Goal: Check status: Check status

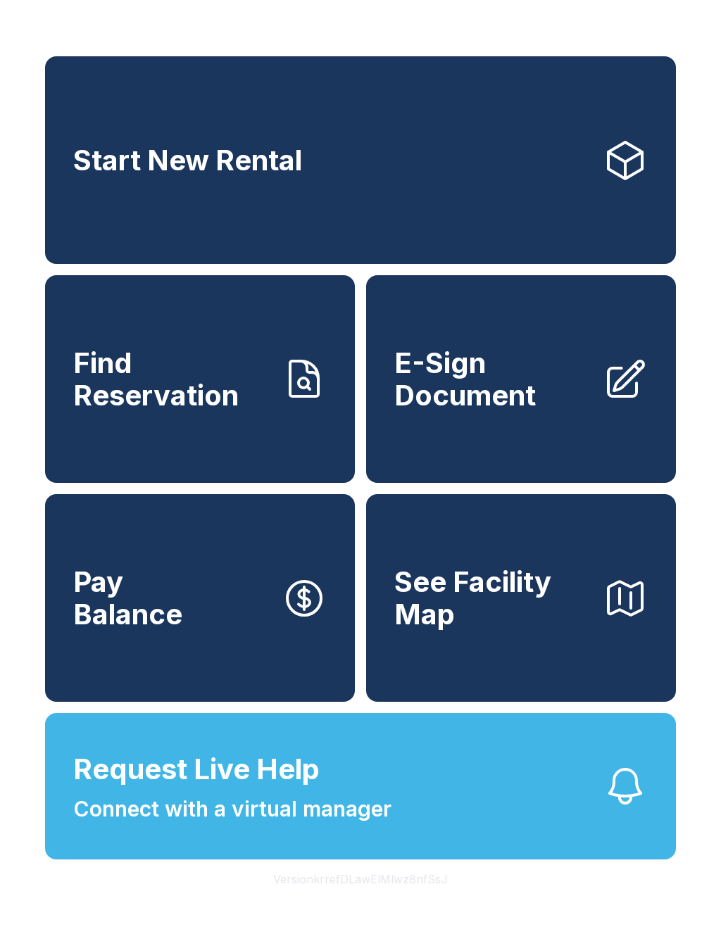
click at [253, 438] on link "Find Reservation" at bounding box center [200, 379] width 310 height 208
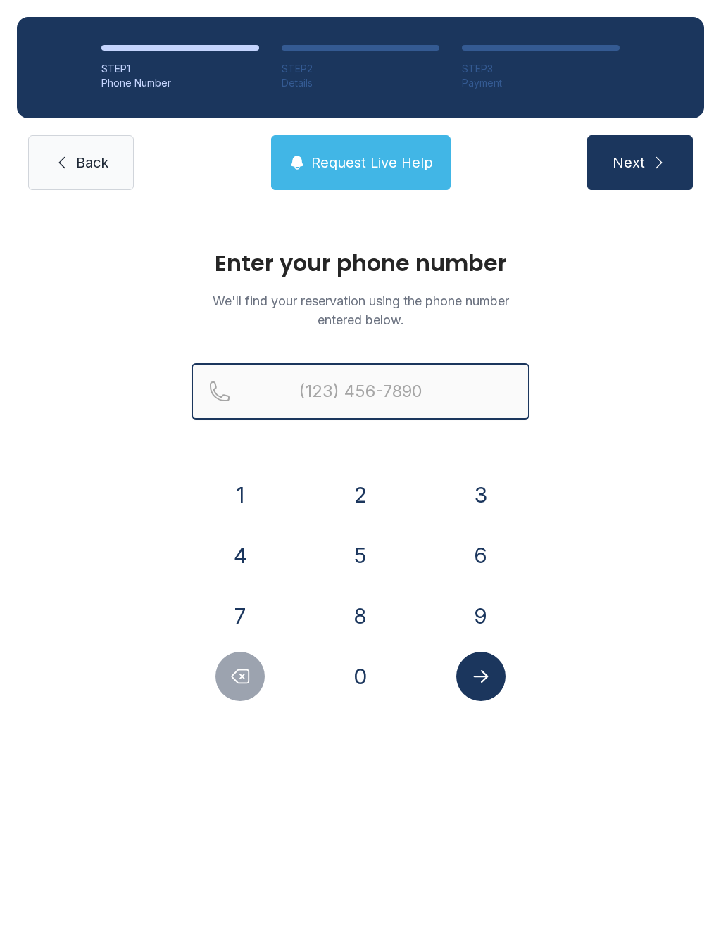
click at [444, 372] on input "Reservation phone number" at bounding box center [360, 391] width 338 height 56
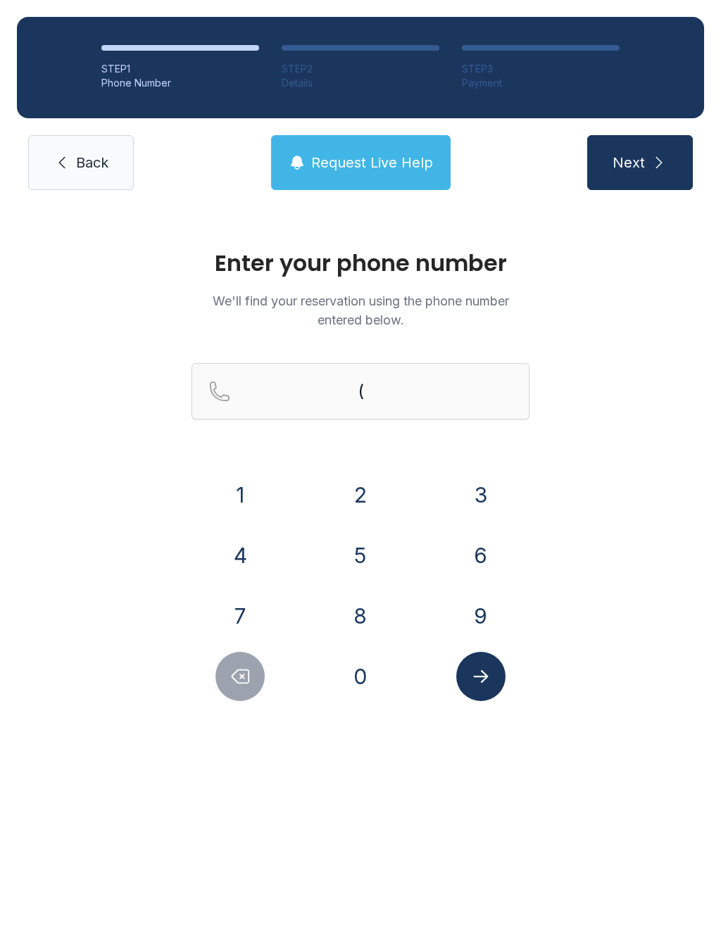
click at [480, 608] on button "9" at bounding box center [480, 615] width 49 height 49
click at [354, 666] on button "0" at bounding box center [360, 676] width 49 height 49
click at [251, 567] on button "4" at bounding box center [239, 555] width 49 height 49
click at [471, 496] on button "3" at bounding box center [480, 494] width 49 height 49
click at [253, 568] on button "4" at bounding box center [239, 555] width 49 height 49
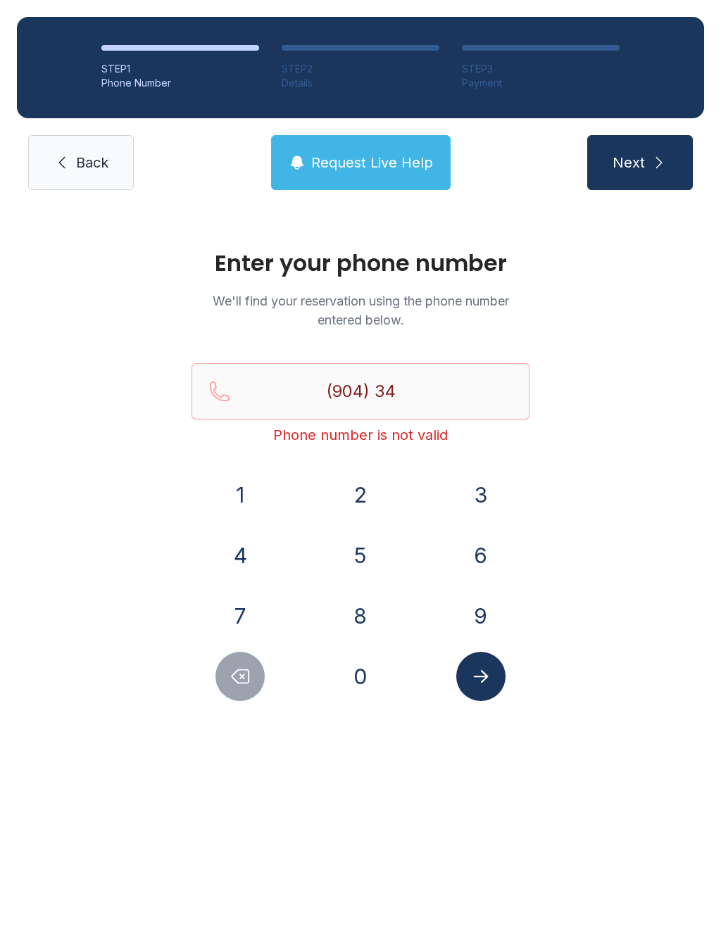
click at [257, 625] on button "7" at bounding box center [239, 615] width 49 height 49
click at [244, 501] on button "1" at bounding box center [239, 494] width 49 height 49
click at [246, 545] on button "4" at bounding box center [239, 555] width 49 height 49
click at [236, 548] on button "4" at bounding box center [239, 555] width 49 height 49
click at [235, 548] on button "4" at bounding box center [239, 555] width 49 height 49
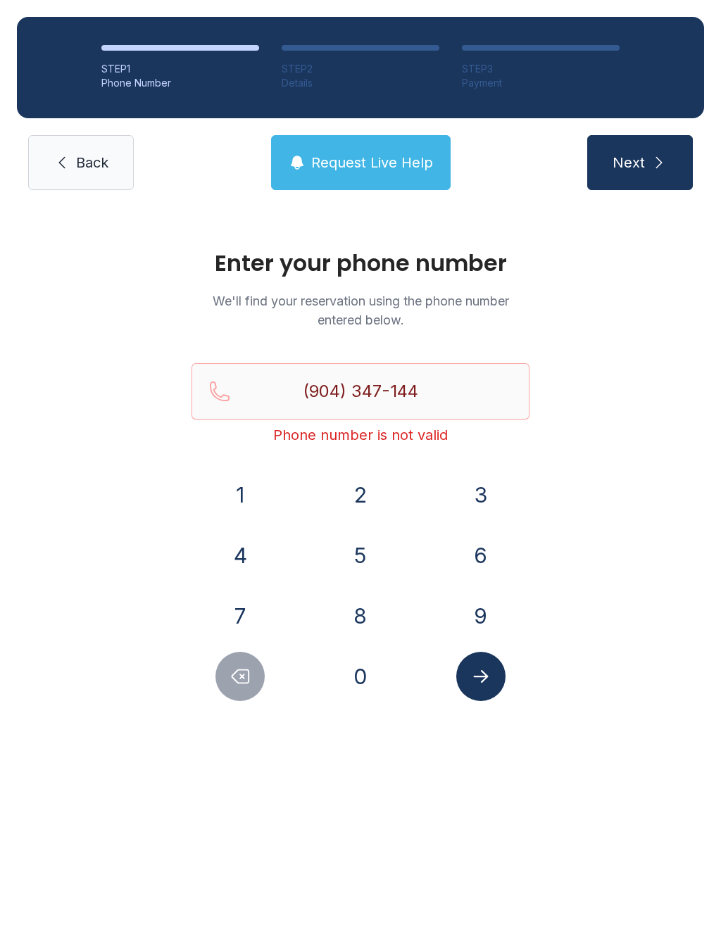
type input "[PHONE_NUMBER]"
click at [488, 696] on button "Submit lookup form" at bounding box center [480, 676] width 49 height 49
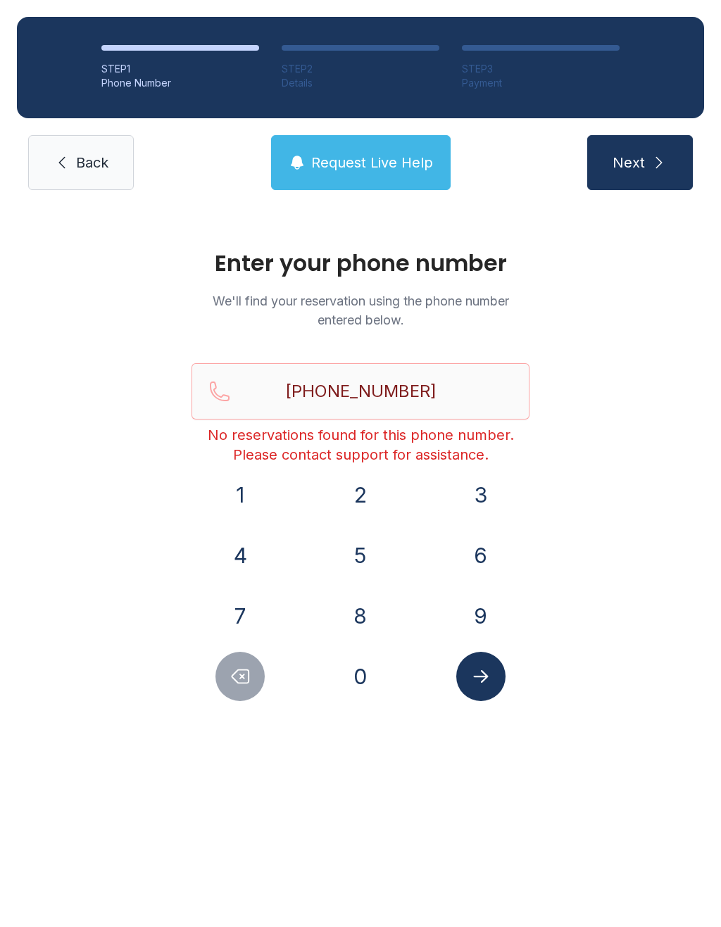
click at [492, 683] on button "Submit lookup form" at bounding box center [480, 676] width 49 height 49
click at [63, 170] on icon at bounding box center [61, 162] width 17 height 17
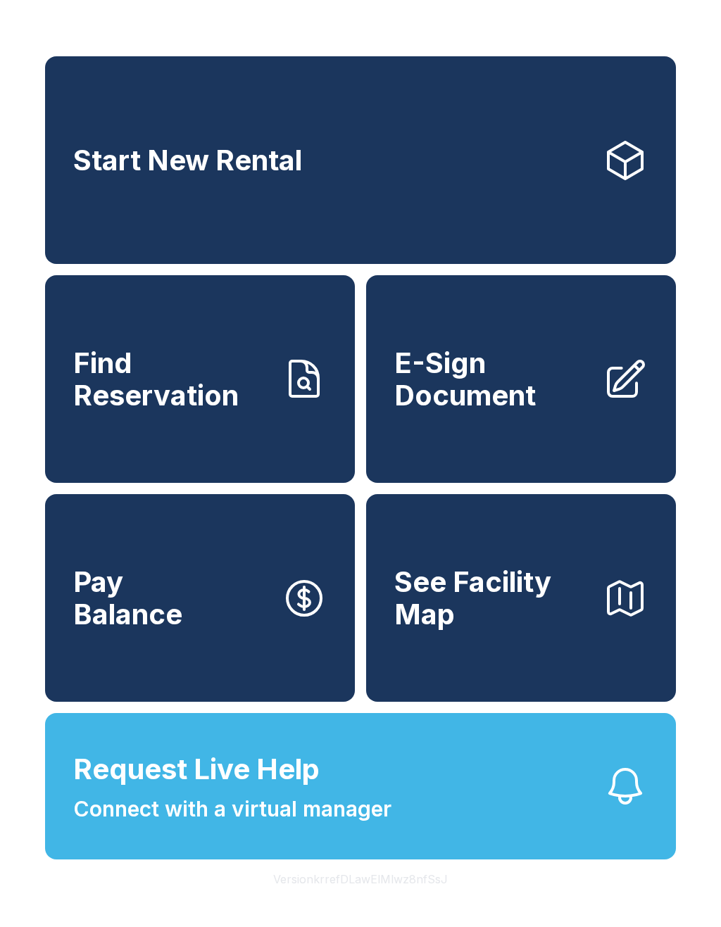
click at [457, 840] on button "Request Live Help Connect with a virtual manager" at bounding box center [360, 786] width 631 height 146
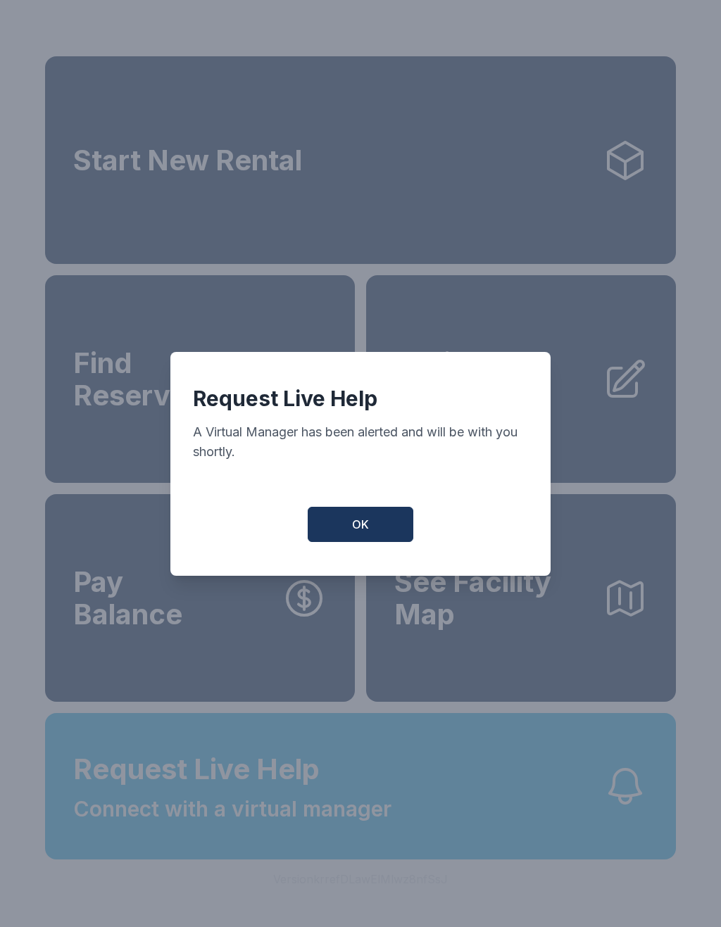
click at [381, 533] on button "OK" at bounding box center [361, 524] width 106 height 35
